Goal: Task Accomplishment & Management: Manage account settings

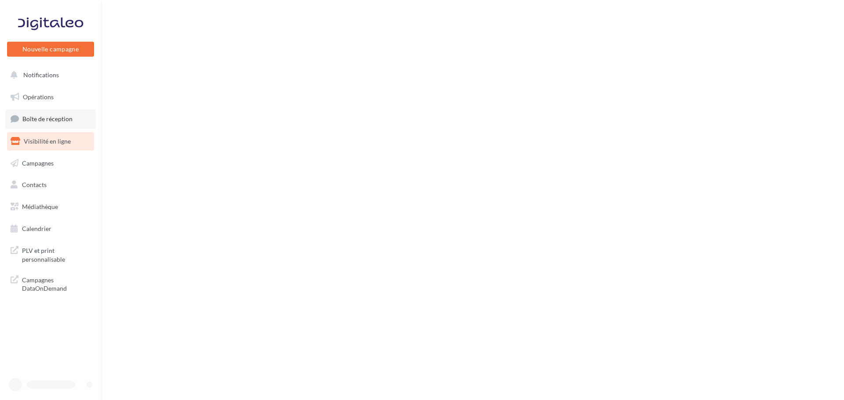
click at [64, 120] on span "Boîte de réception" at bounding box center [47, 118] width 50 height 7
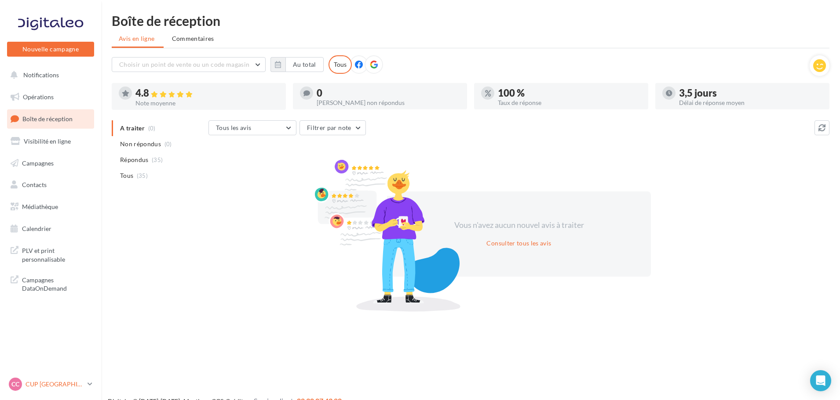
click at [53, 381] on p "CUP [GEOGRAPHIC_DATA]" at bounding box center [54, 384] width 58 height 9
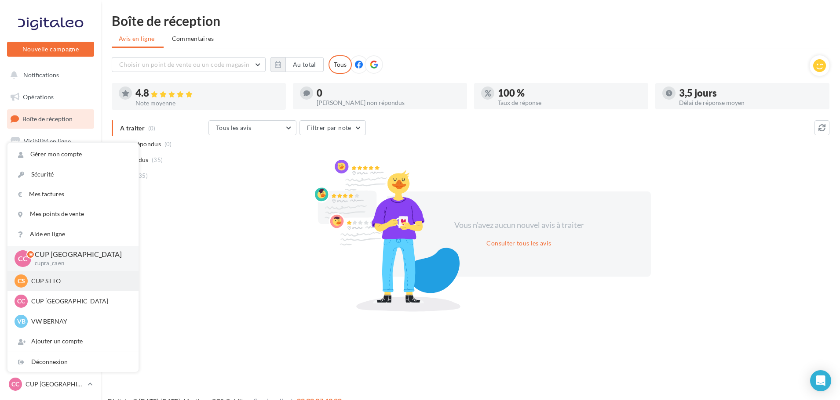
click at [56, 279] on p "CUP ST LO" at bounding box center [79, 281] width 97 height 9
